Goal: Task Accomplishment & Management: Manage account settings

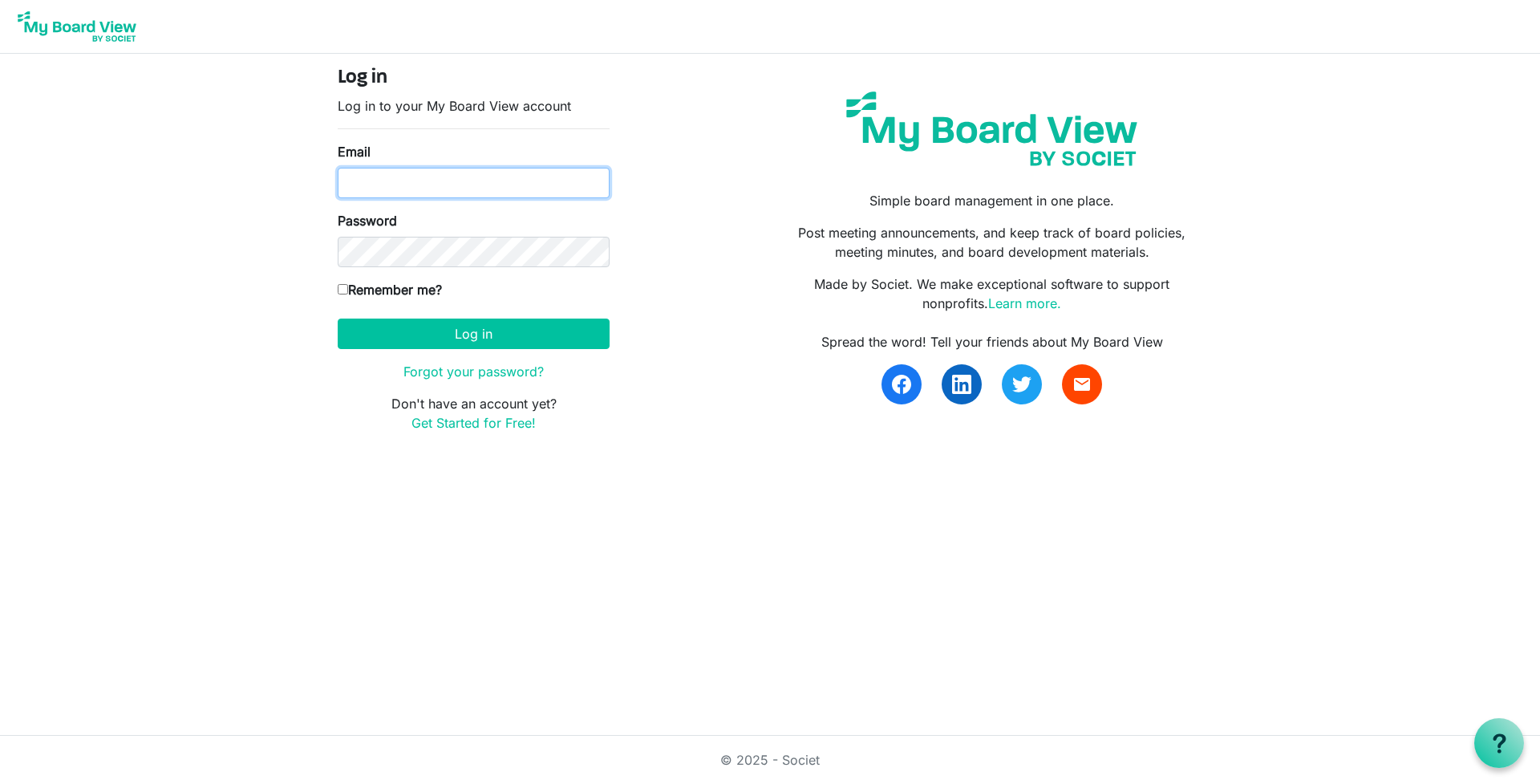
type input "wonin2010@yahoo.ca"
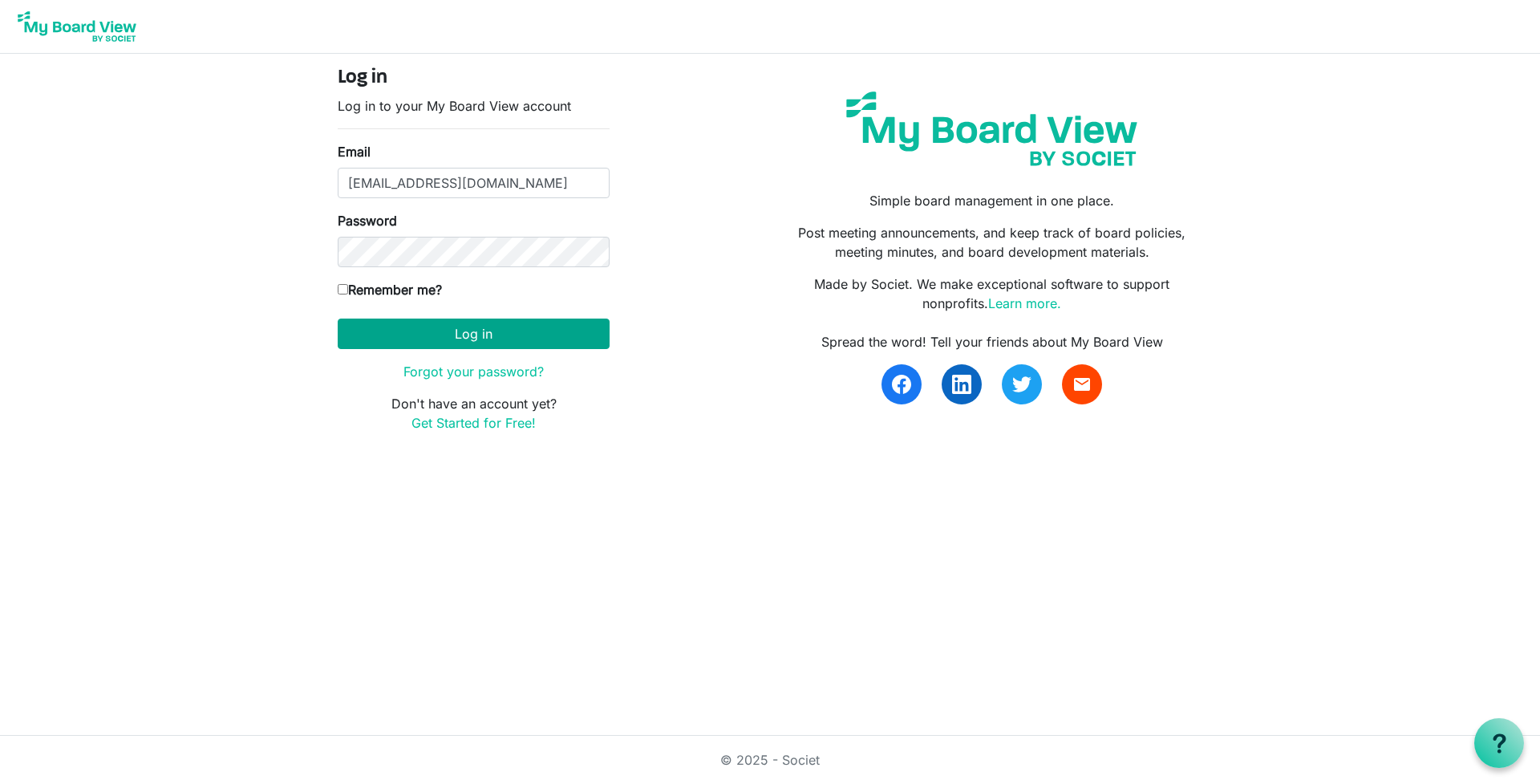
click at [526, 336] on button "Log in" at bounding box center [473, 333] width 272 height 30
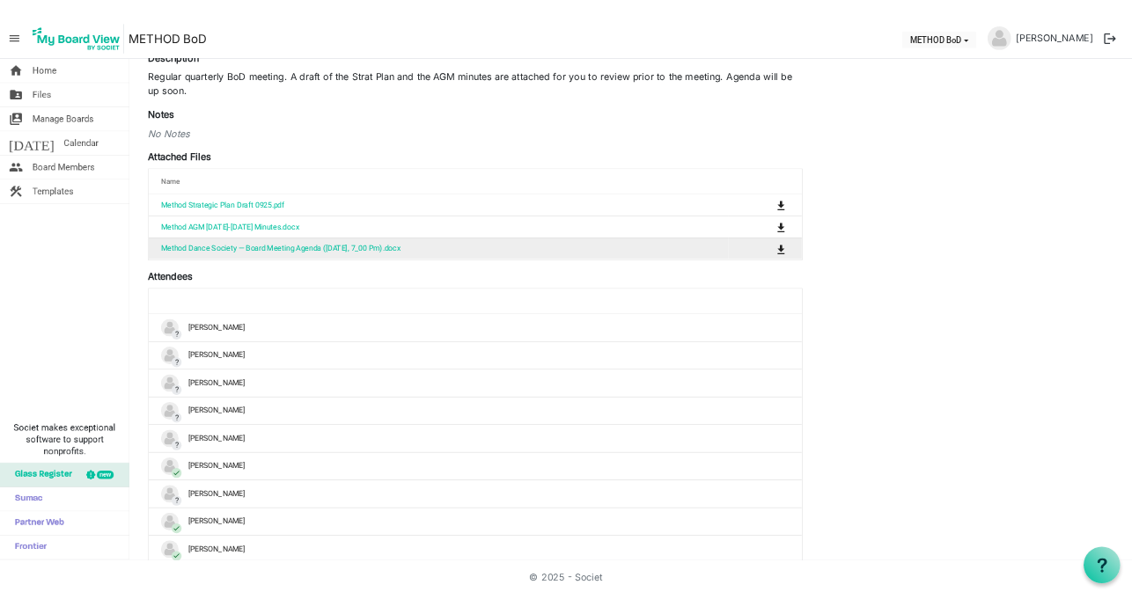
scroll to position [239, 0]
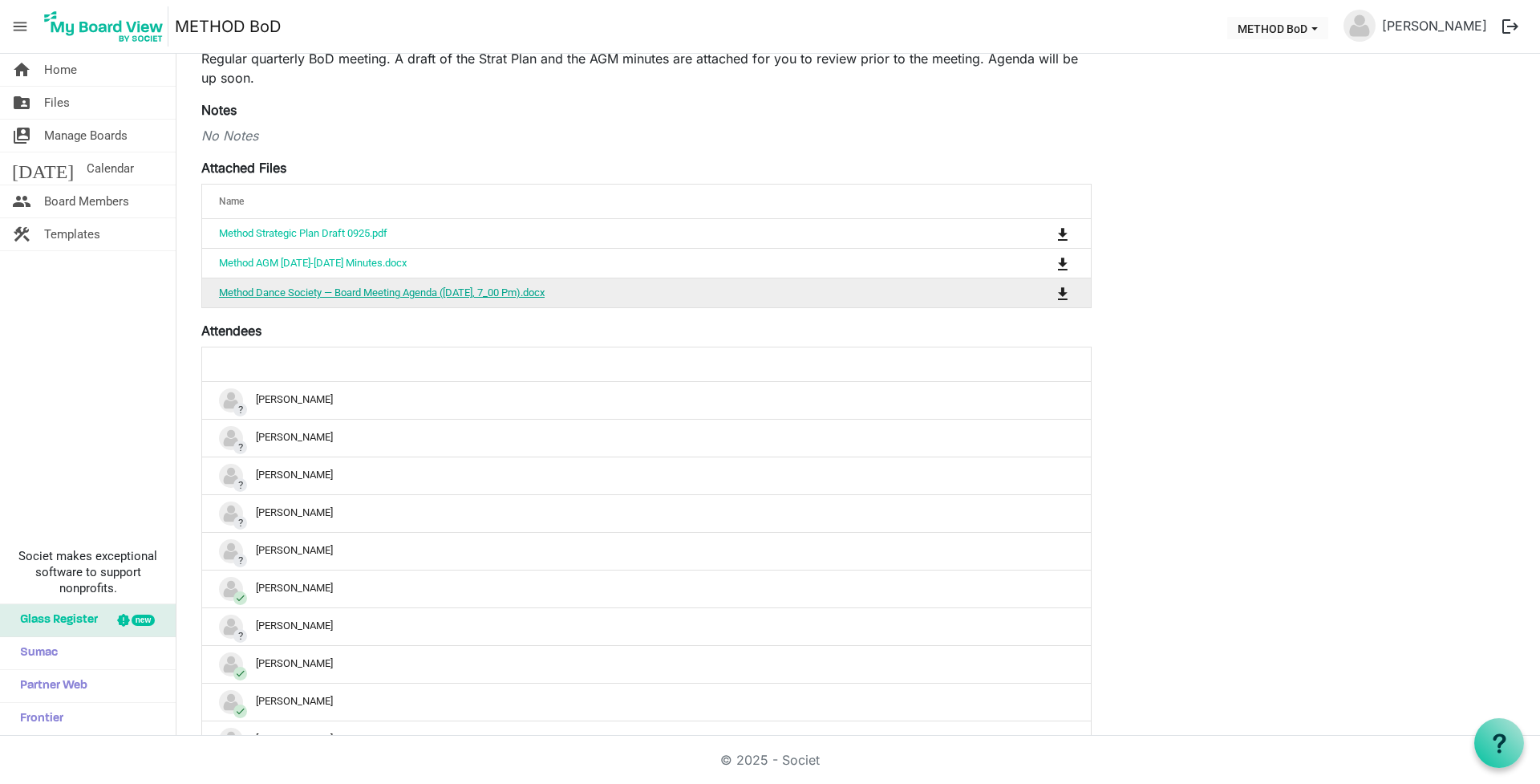
click at [355, 290] on link "Method Dance Society — Board Meeting Agenda (sep 21, 2025, 7_00 Pm).docx" at bounding box center [381, 292] width 326 height 12
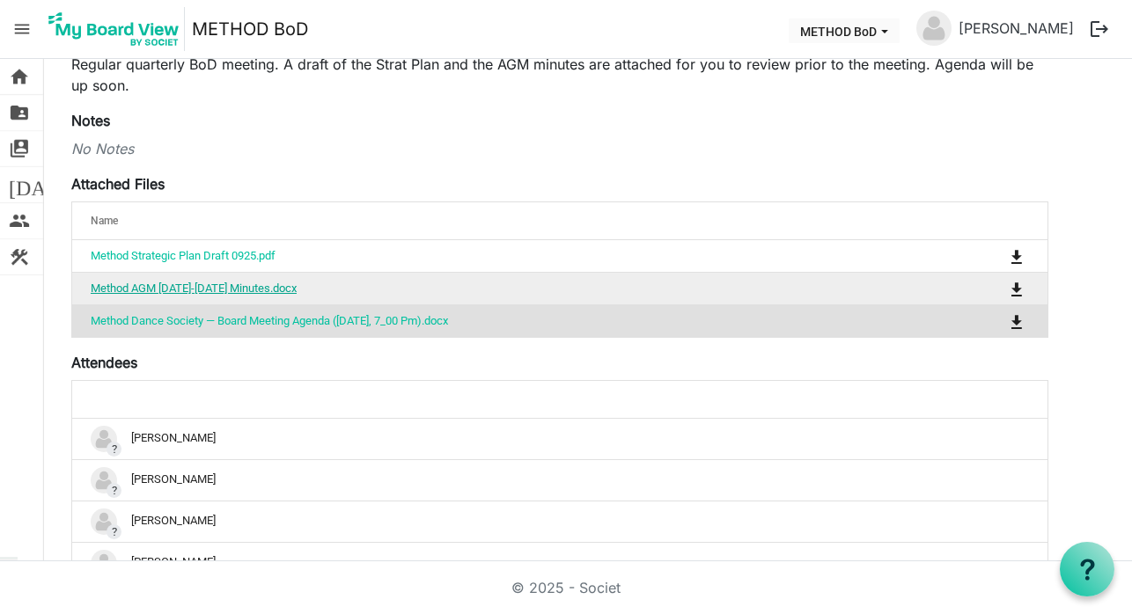
click at [271, 287] on link "Method AGM [DATE]-[DATE] Minutes.docx" at bounding box center [194, 288] width 206 height 13
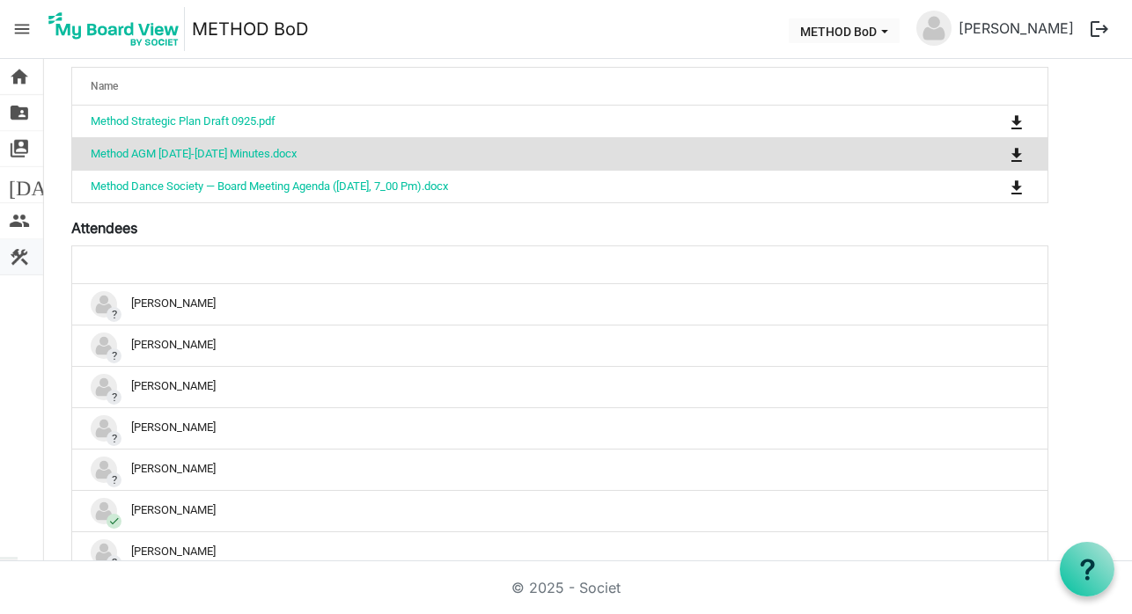
scroll to position [363, 0]
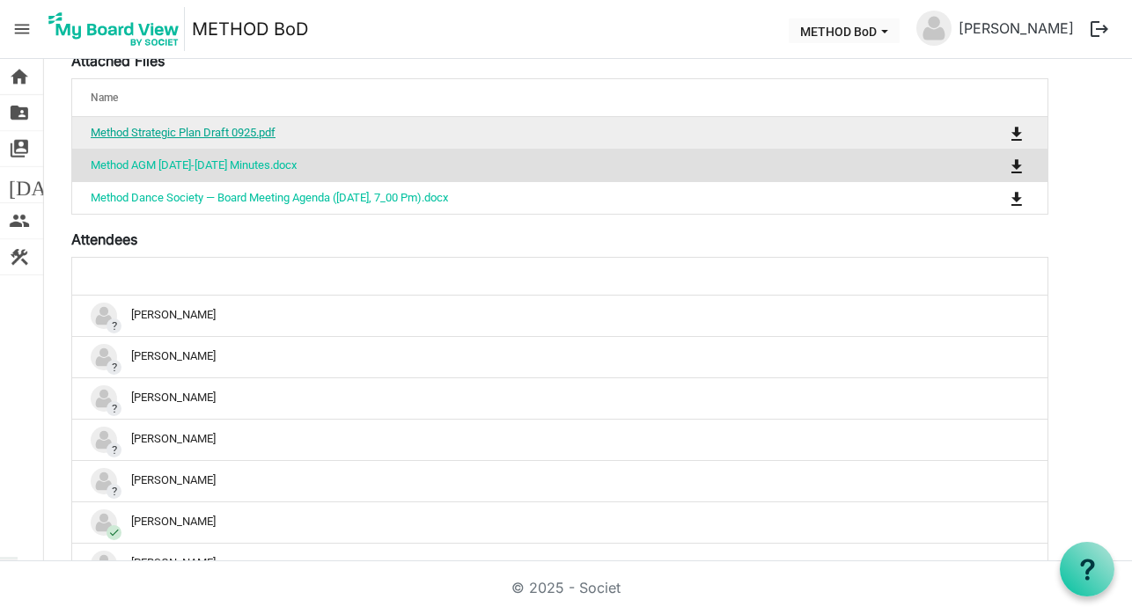
click at [227, 131] on link "Method Strategic Plan Draft 0925.pdf" at bounding box center [183, 132] width 185 height 13
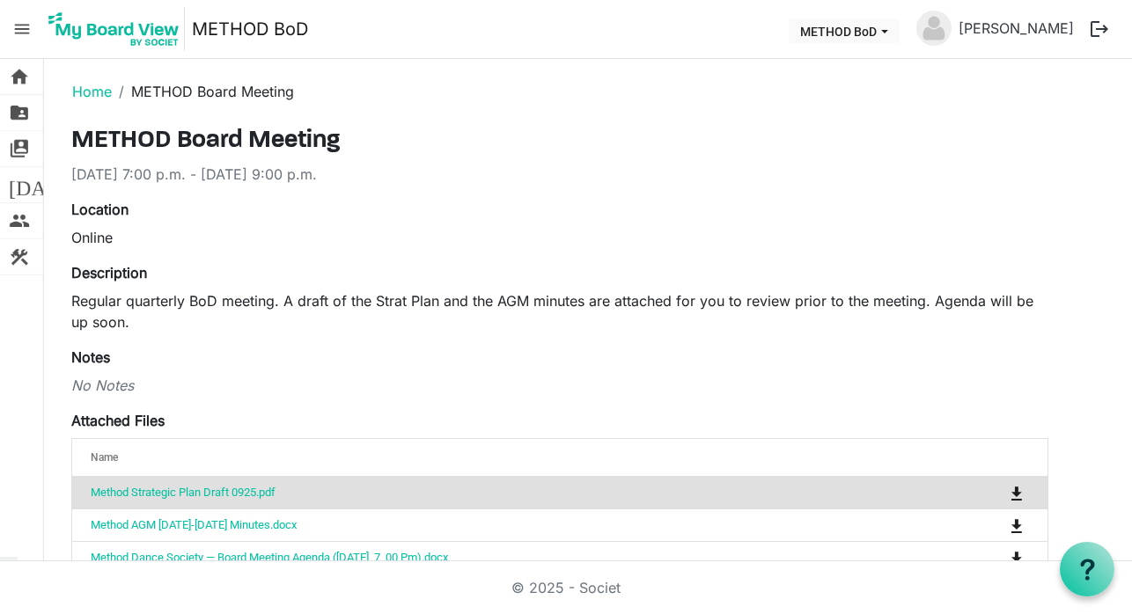
scroll to position [0, 0]
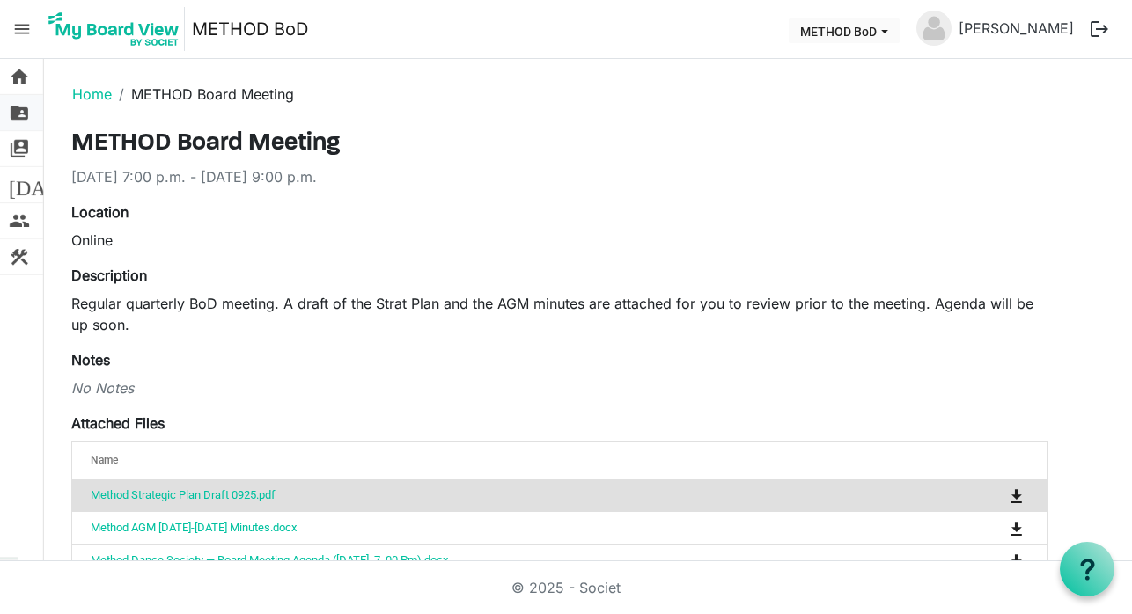
click at [22, 114] on span "folder_shared" at bounding box center [19, 112] width 21 height 35
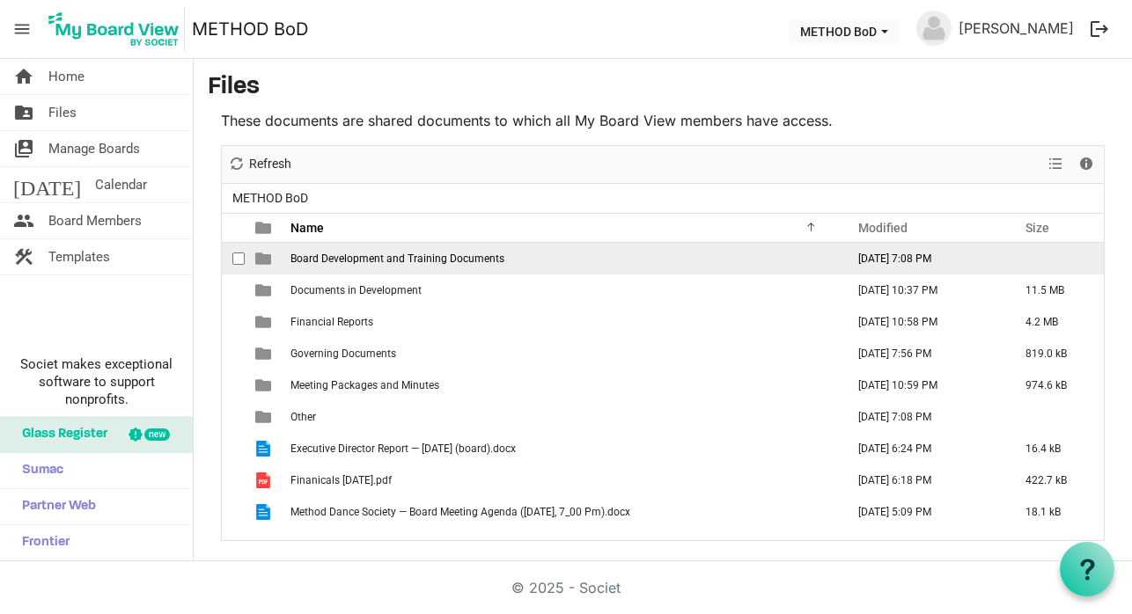
click at [268, 260] on span "is template cell column header type" at bounding box center [263, 259] width 16 height 16
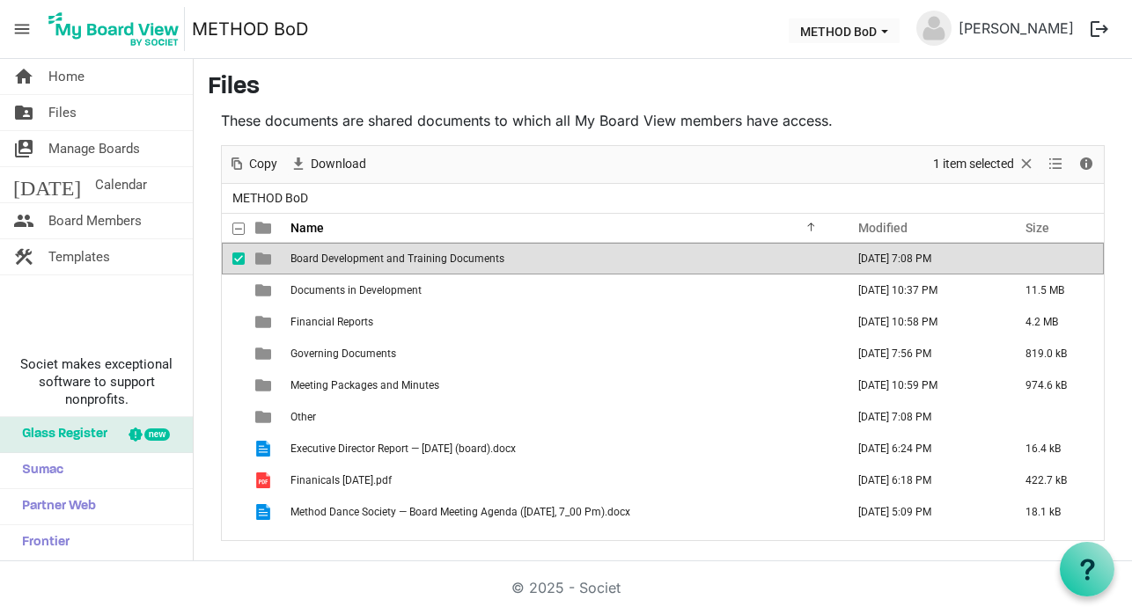
click at [268, 260] on span "is template cell column header type" at bounding box center [263, 259] width 16 height 16
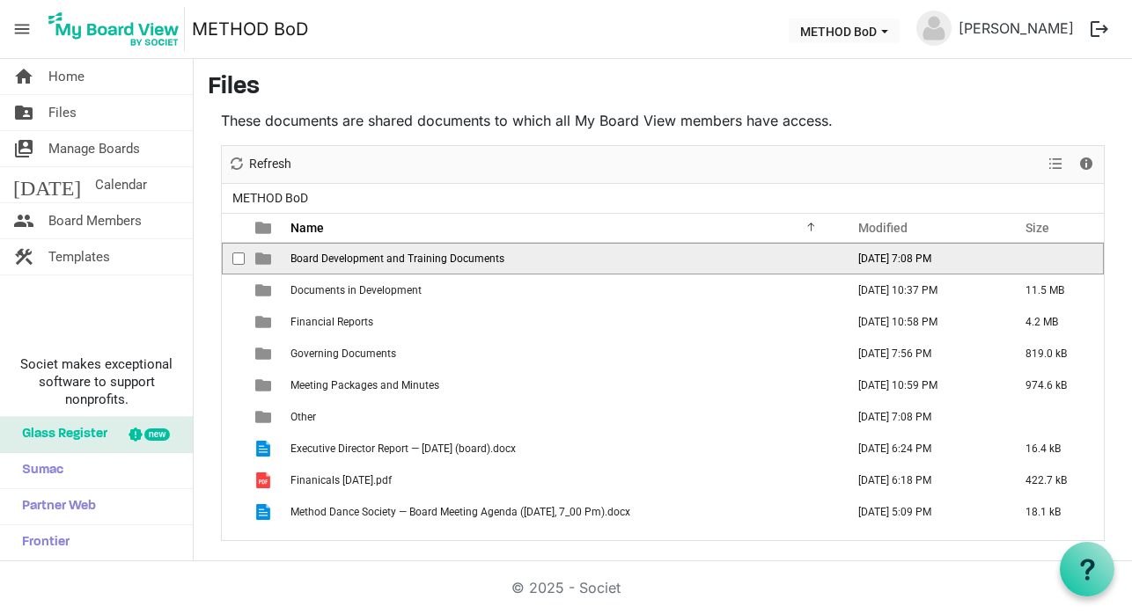
click at [268, 260] on span "is template cell column header type" at bounding box center [263, 259] width 16 height 16
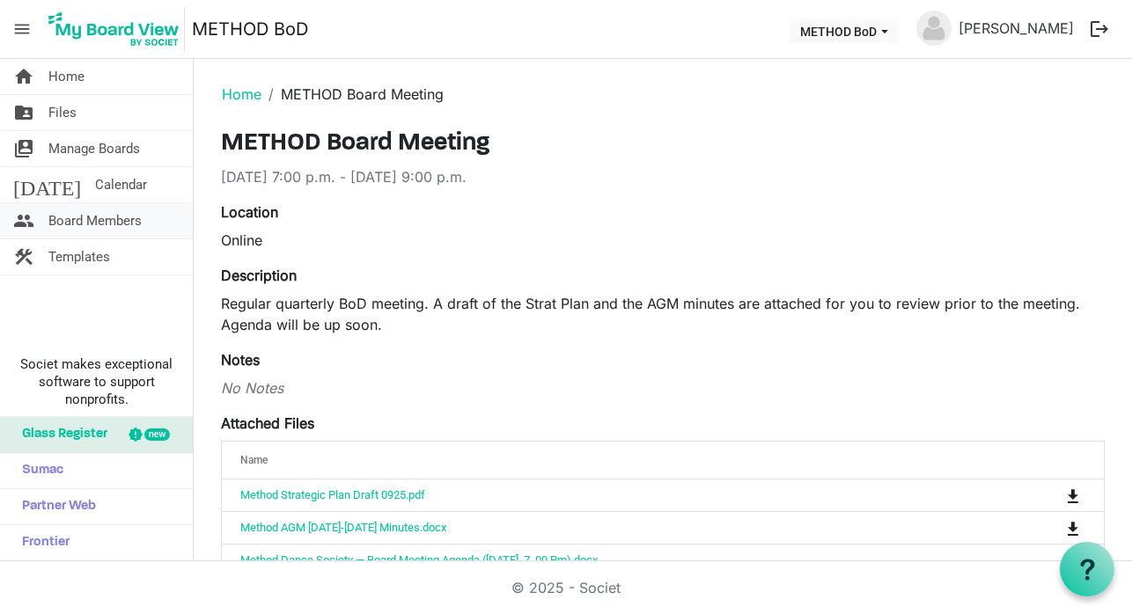
click at [70, 218] on span "Board Members" at bounding box center [94, 220] width 93 height 35
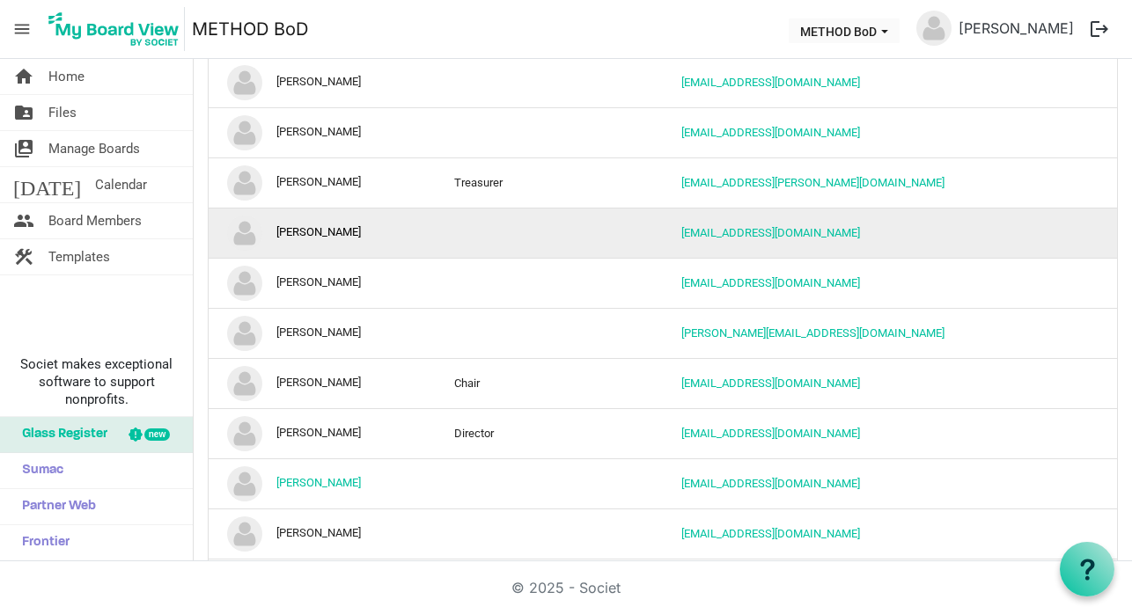
scroll to position [125, 0]
